Goal: Task Accomplishment & Management: Complete application form

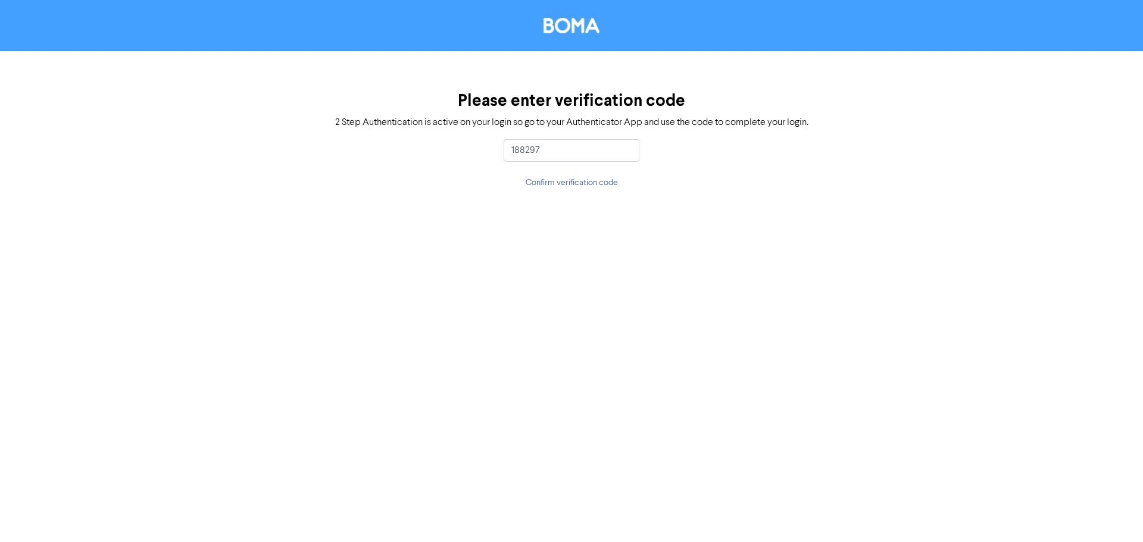
type input "188297"
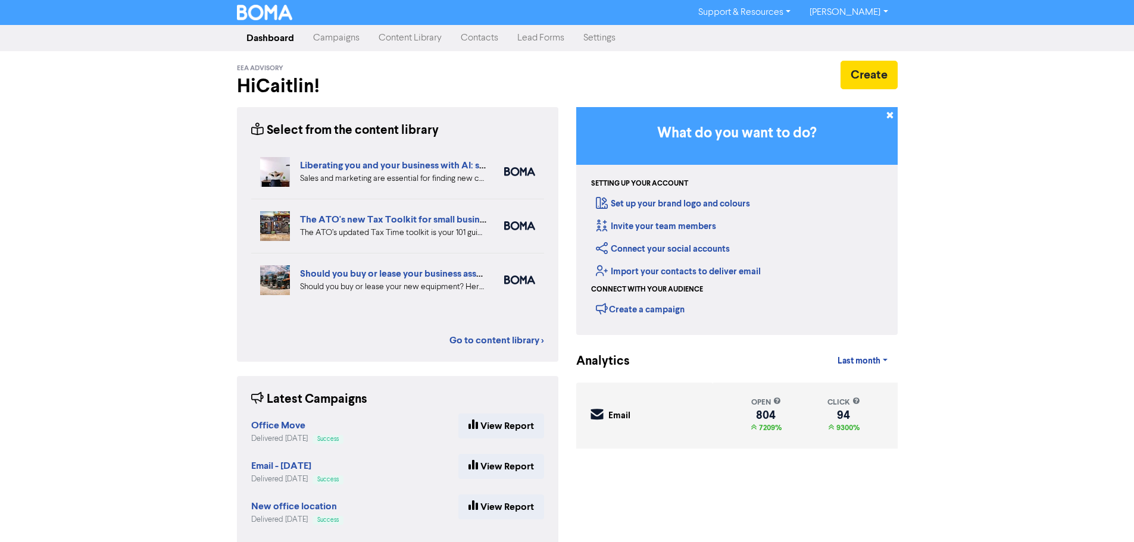
click at [487, 43] on link "Contacts" at bounding box center [479, 38] width 57 height 24
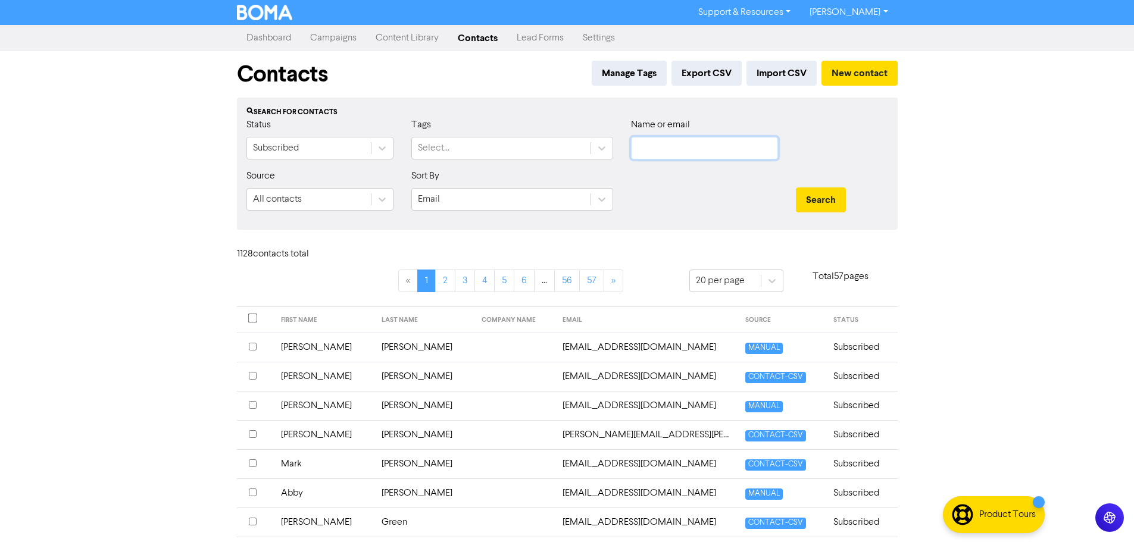
click at [665, 158] on input "text" at bounding box center [704, 148] width 147 height 23
type input "[PERSON_NAME]"
click at [796, 187] on button "Search" at bounding box center [821, 199] width 50 height 25
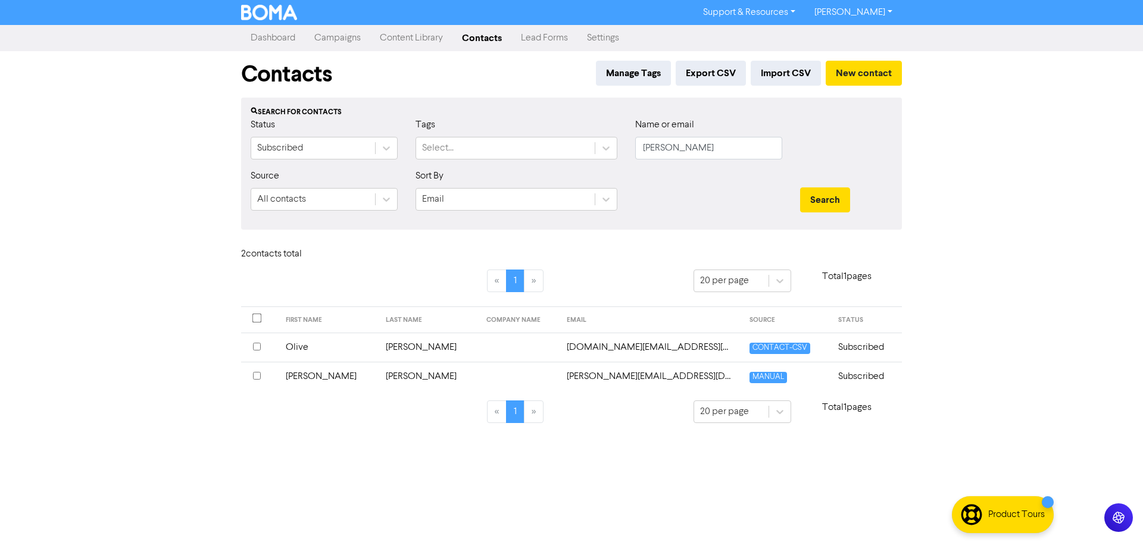
click at [398, 380] on td "[PERSON_NAME]" at bounding box center [428, 376] width 101 height 29
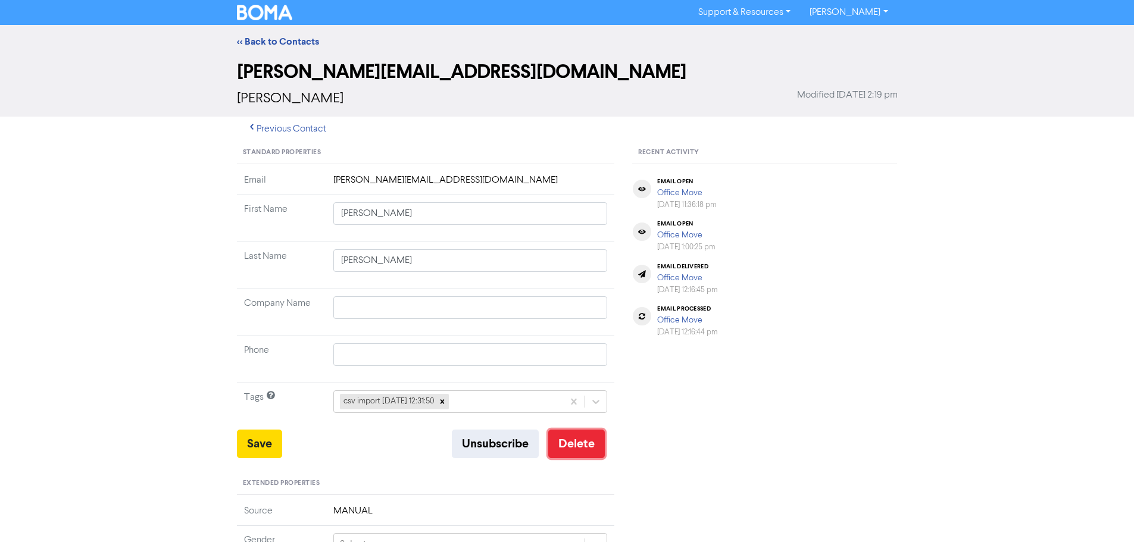
click at [589, 448] on button "Delete" at bounding box center [576, 444] width 57 height 29
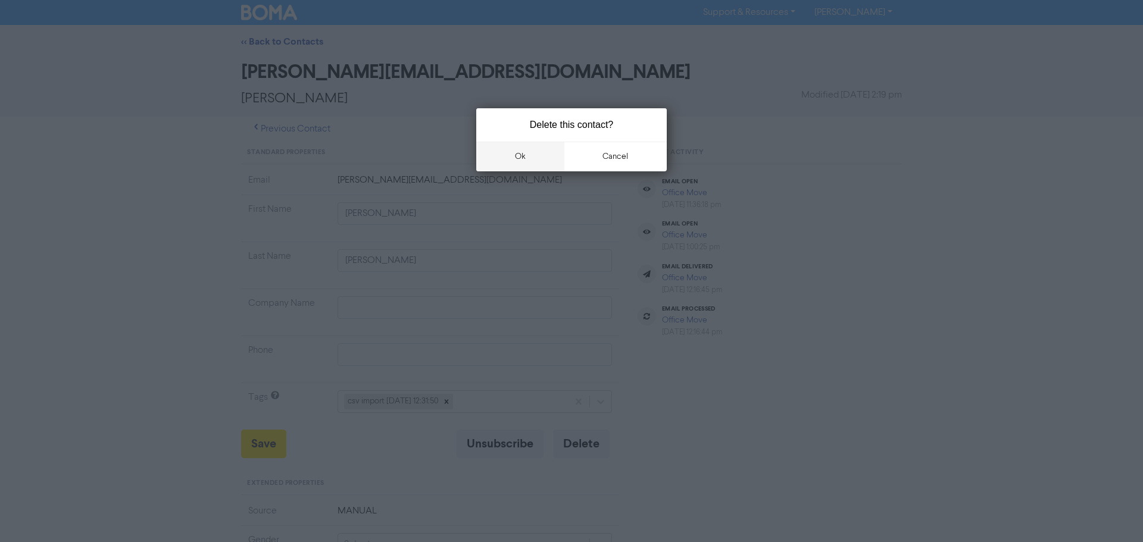
click at [535, 149] on button "ok" at bounding box center [520, 157] width 88 height 30
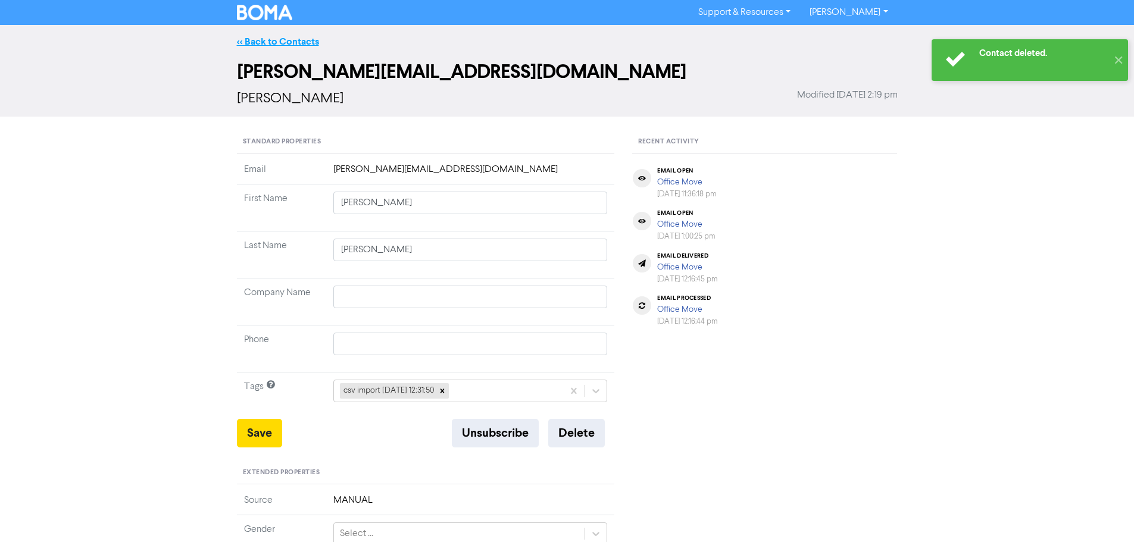
click at [280, 36] on link "<< Back to Contacts" at bounding box center [278, 42] width 82 height 12
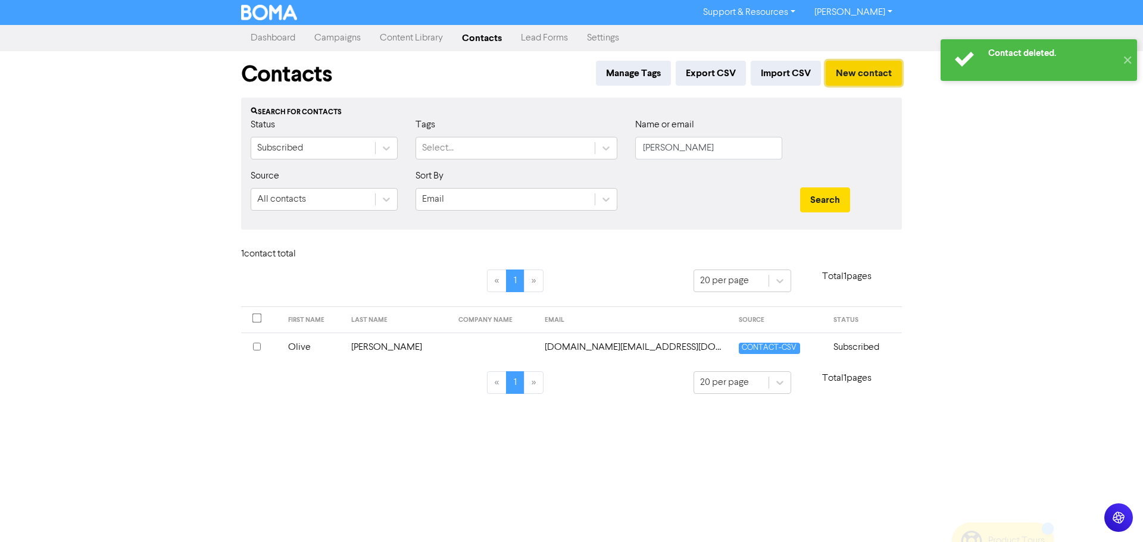
click at [857, 81] on button "New contact" at bounding box center [863, 73] width 76 height 25
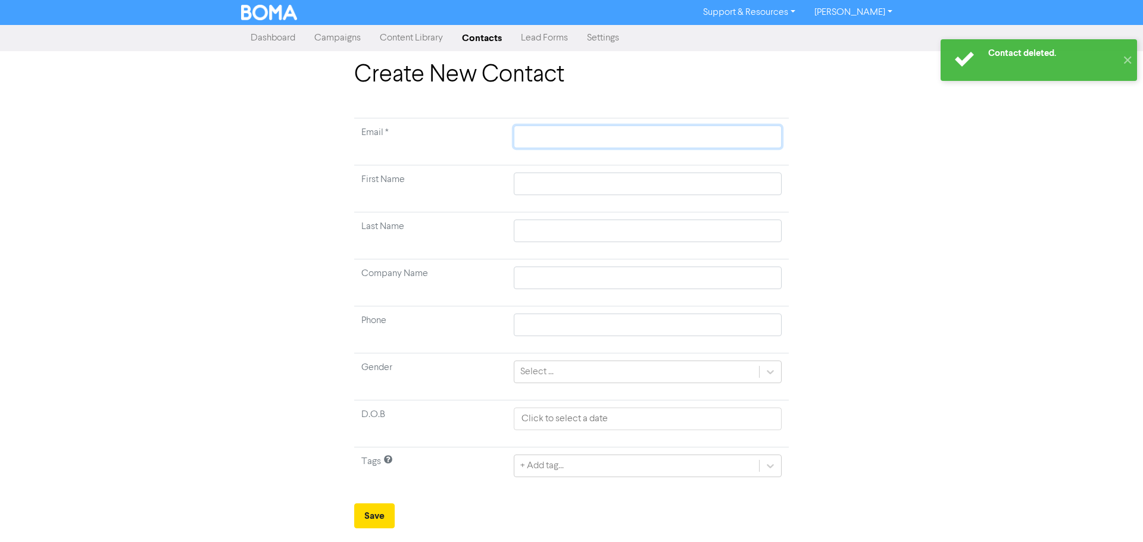
click at [565, 140] on input "text" at bounding box center [648, 137] width 268 height 23
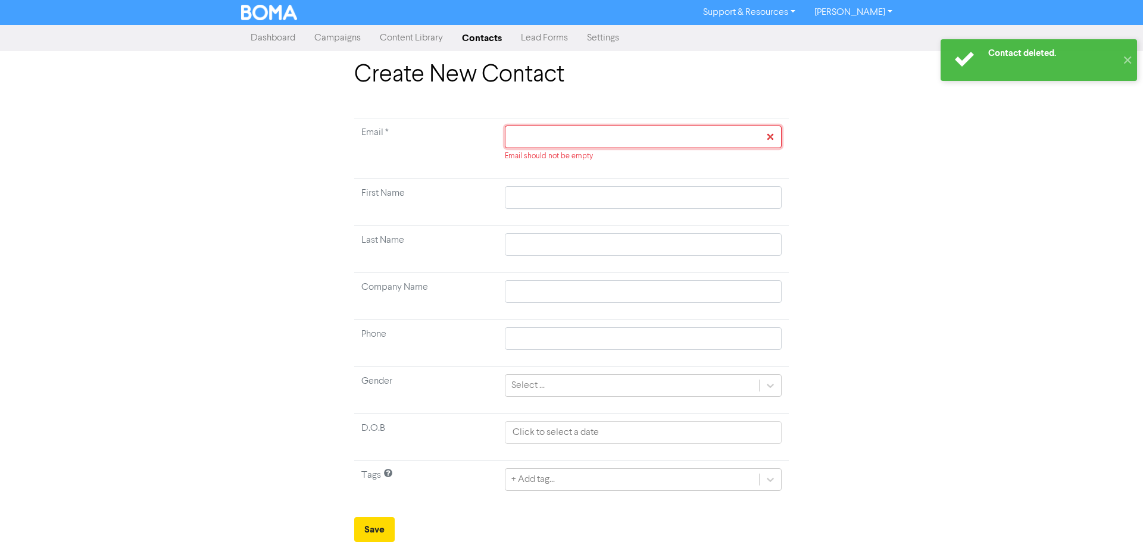
click at [584, 126] on input "text" at bounding box center [643, 137] width 277 height 23
paste input "[PERSON_NAME][EMAIL_ADDRESS][DOMAIN_NAME]"
type input "[PERSON_NAME][EMAIL_ADDRESS][DOMAIN_NAME]"
click at [447, 158] on td "Email *" at bounding box center [425, 148] width 143 height 61
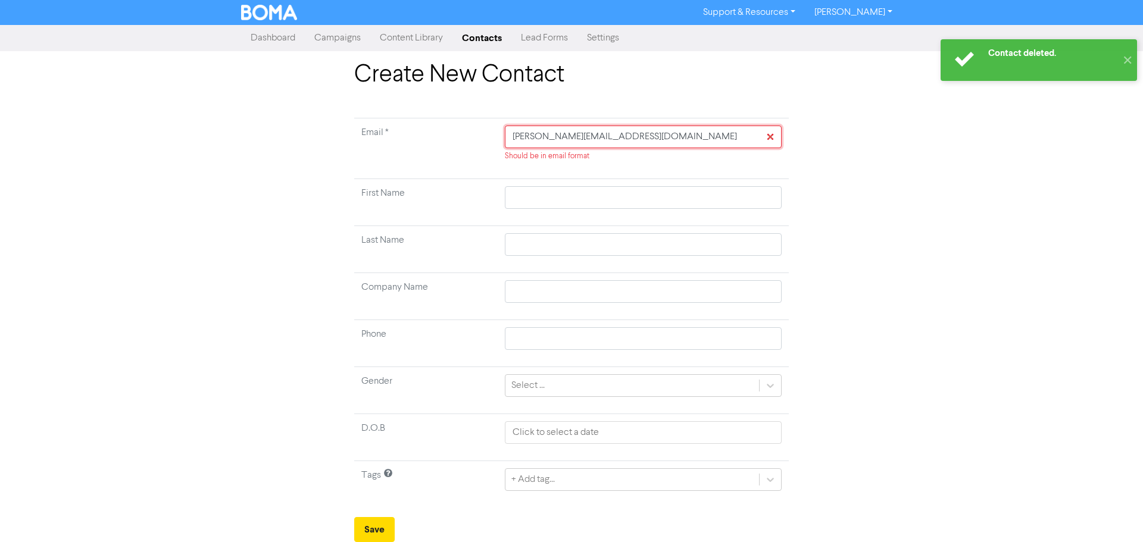
click at [636, 141] on input "[PERSON_NAME][EMAIL_ADDRESS][DOMAIN_NAME]" at bounding box center [643, 137] width 277 height 23
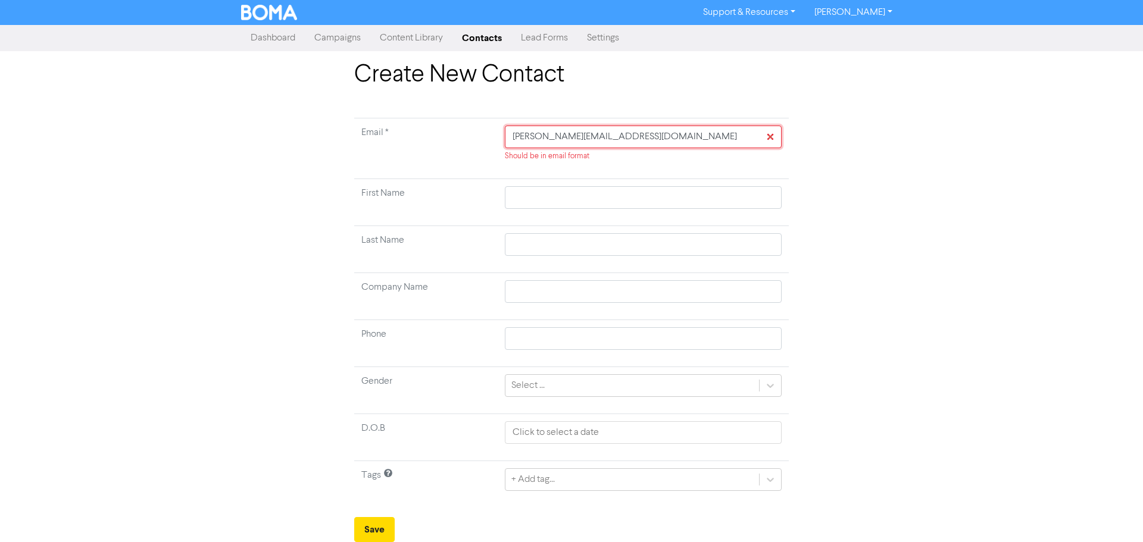
type input "[PERSON_NAME][EMAIL_ADDRESS][DOMAIN_NAME]"
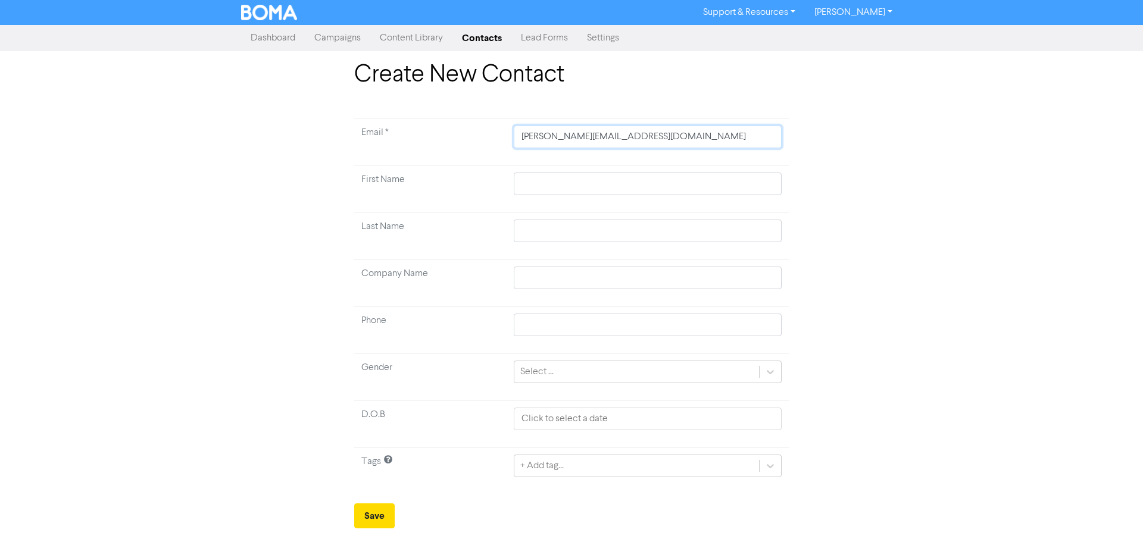
type input "[PERSON_NAME][EMAIL_ADDRESS][DOMAIN_NAME]"
click at [400, 225] on td "Last Name" at bounding box center [430, 235] width 152 height 47
click at [627, 187] on input "text" at bounding box center [648, 184] width 268 height 23
type input "N"
type input "Ne"
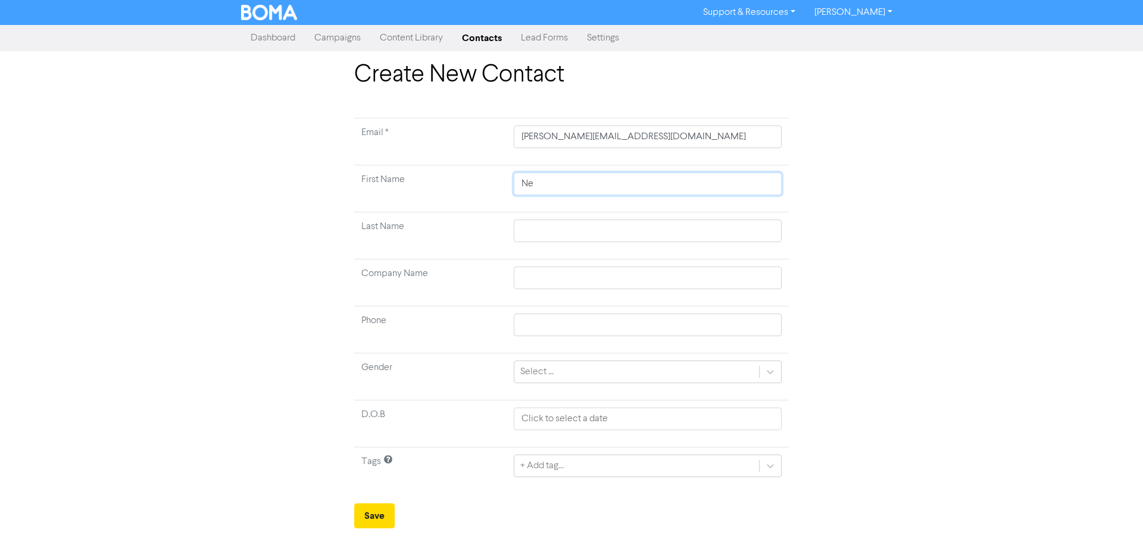
type input "Nei"
type input "[PERSON_NAME]"
type input "M"
type input "Mc"
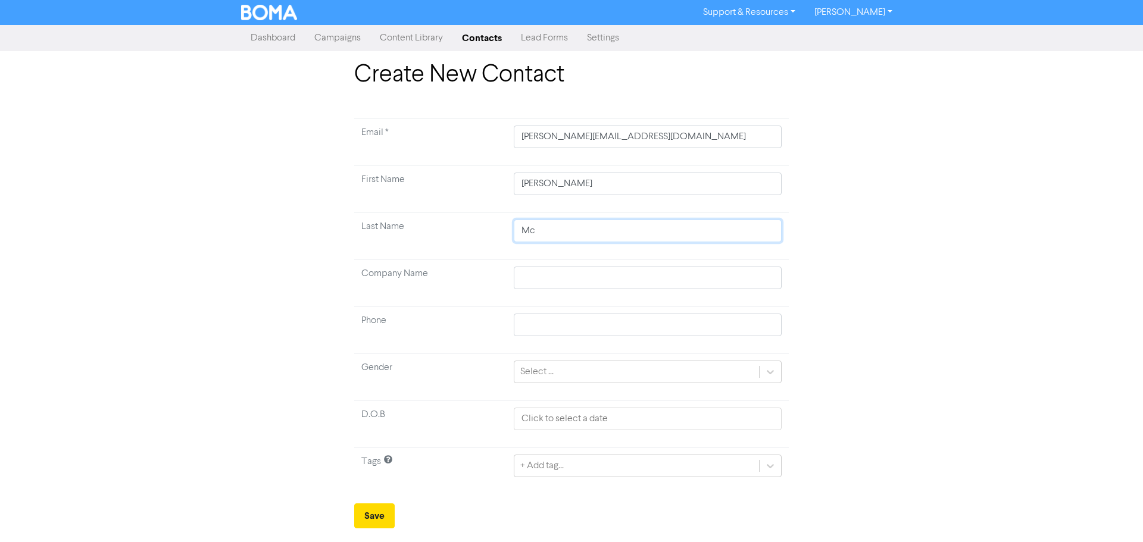
type input "McM"
type input "McMi"
type input "McMil"
type input "McMill"
type input "McMilla"
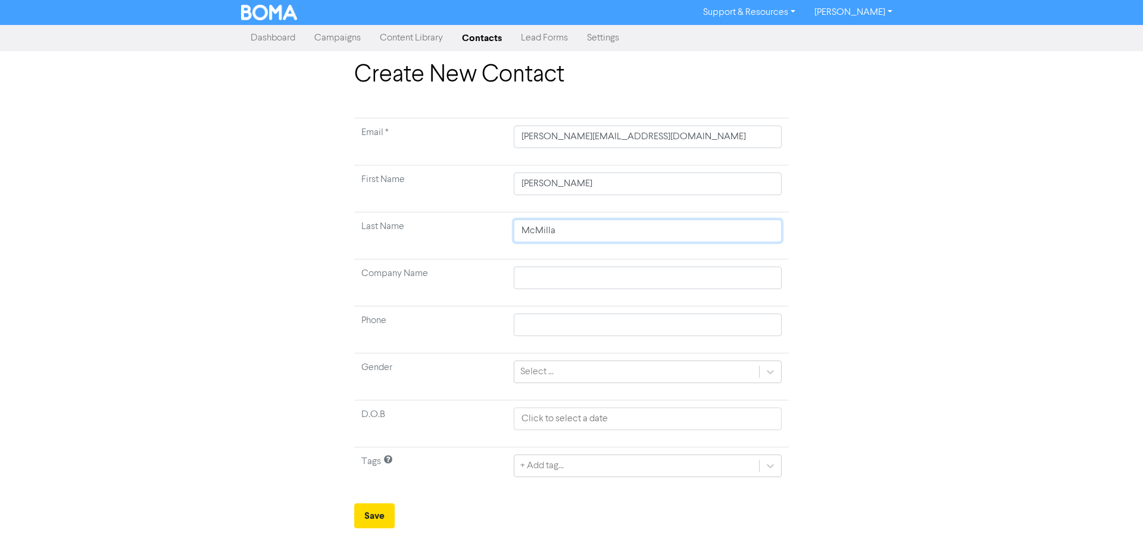
type input "[PERSON_NAME]"
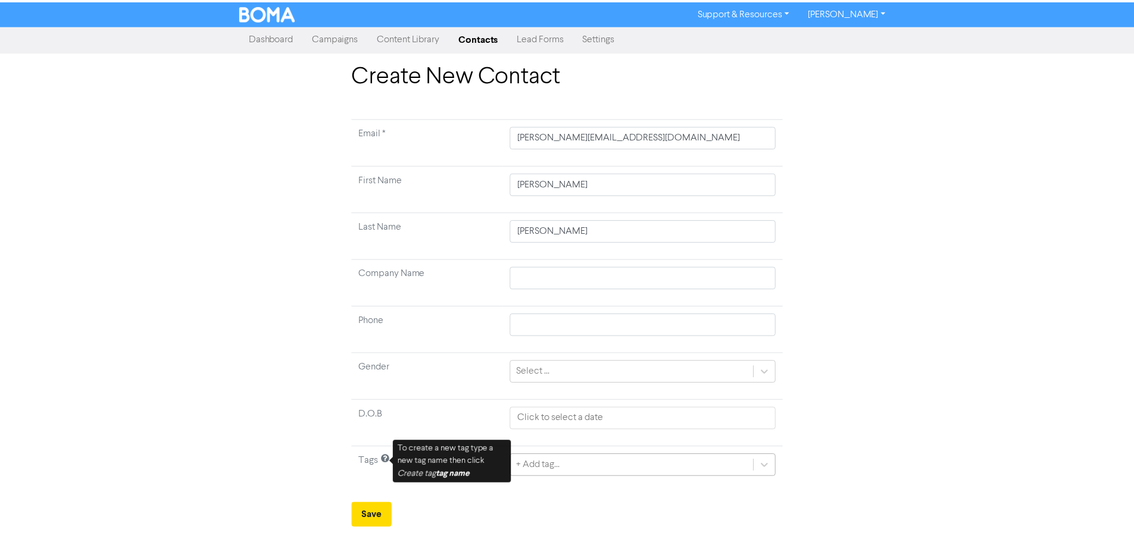
scroll to position [40, 0]
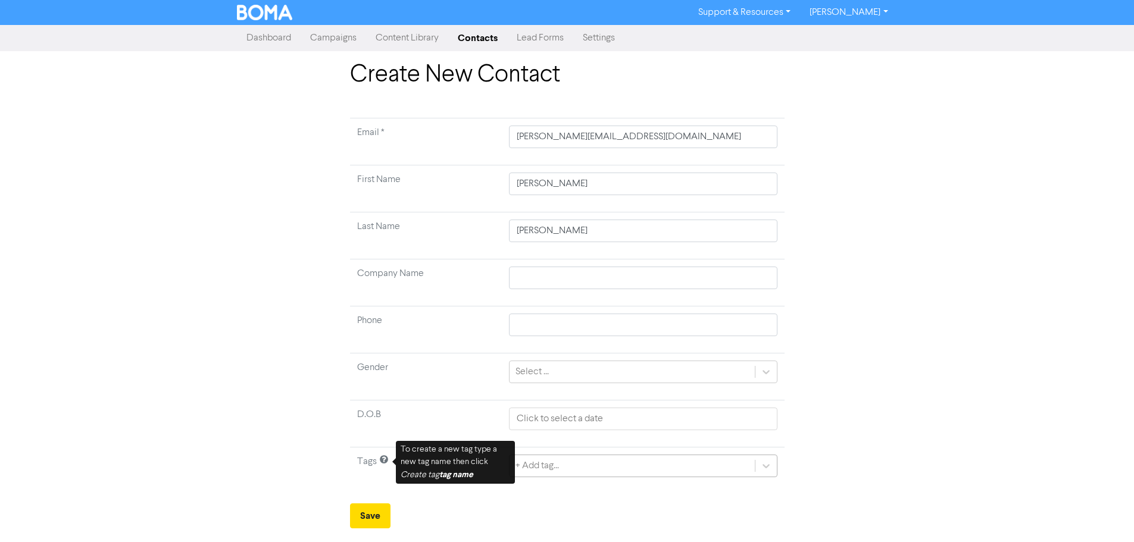
click at [689, 466] on div "+ Add tag..." at bounding box center [643, 466] width 268 height 23
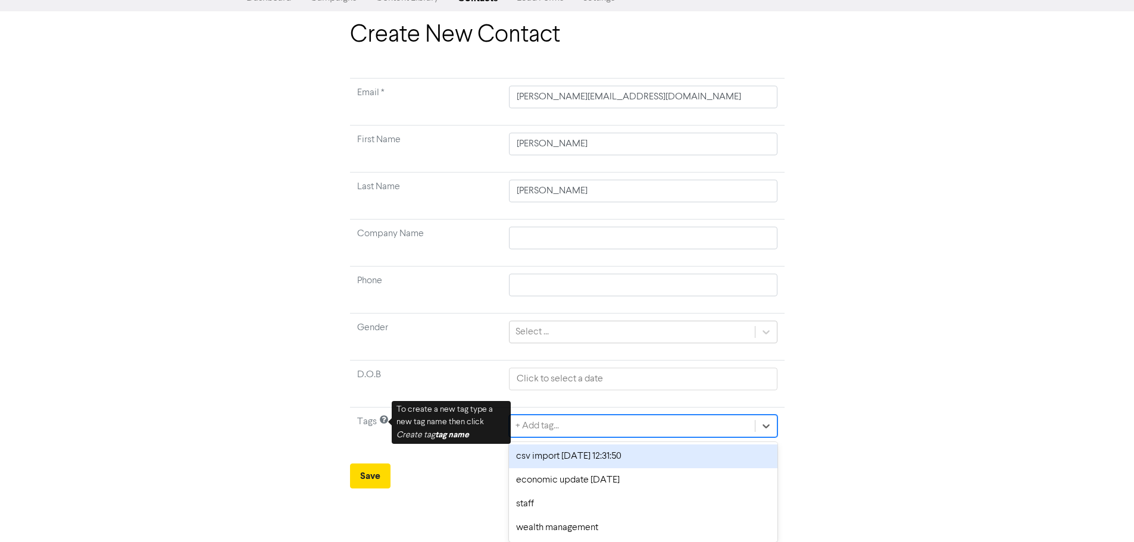
click at [651, 464] on div "csv import [DATE] 12:31:50" at bounding box center [643, 457] width 268 height 24
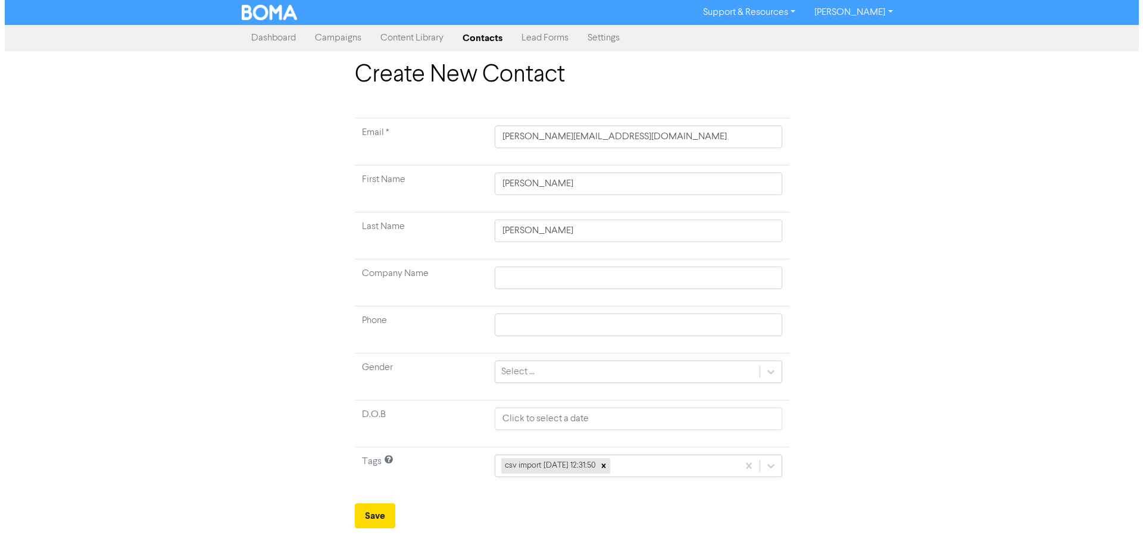
scroll to position [0, 0]
click at [378, 521] on button "Save" at bounding box center [374, 515] width 40 height 25
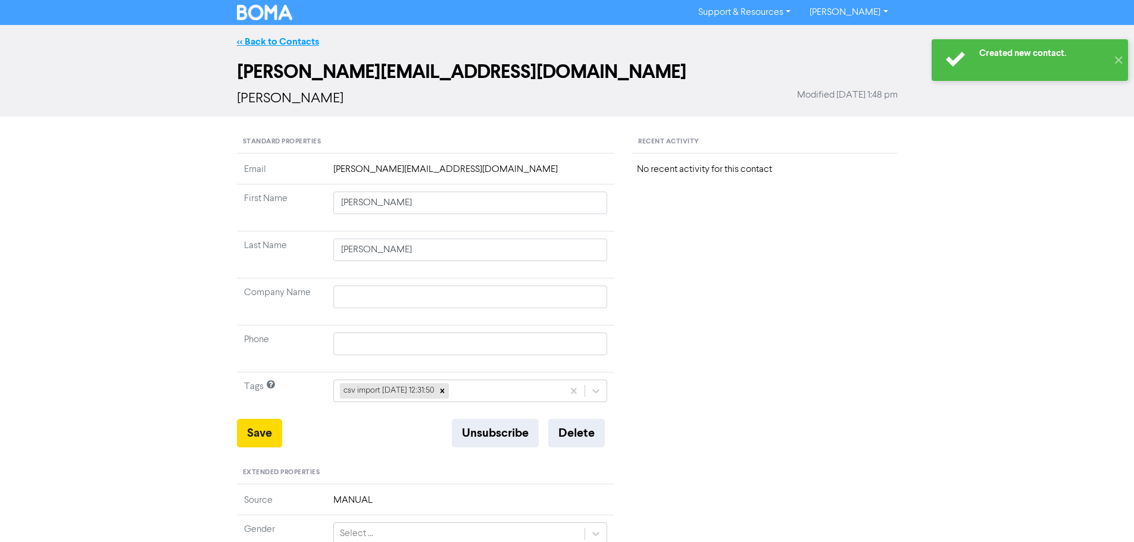
click at [281, 40] on link "<< Back to Contacts" at bounding box center [278, 42] width 82 height 12
